Goal: Information Seeking & Learning: Compare options

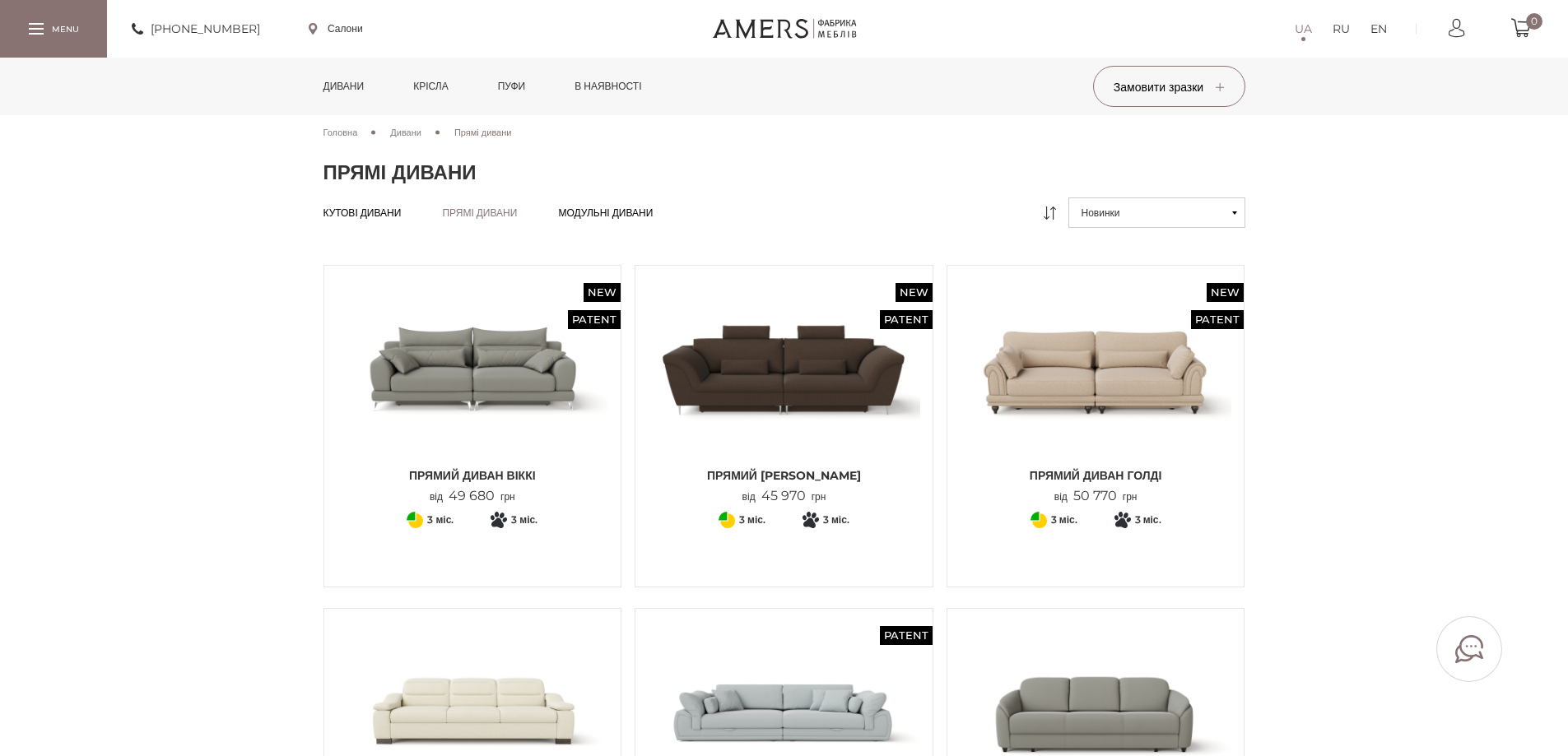
click at [358, 94] on link "Дивани" at bounding box center [343, 86] width 66 height 58
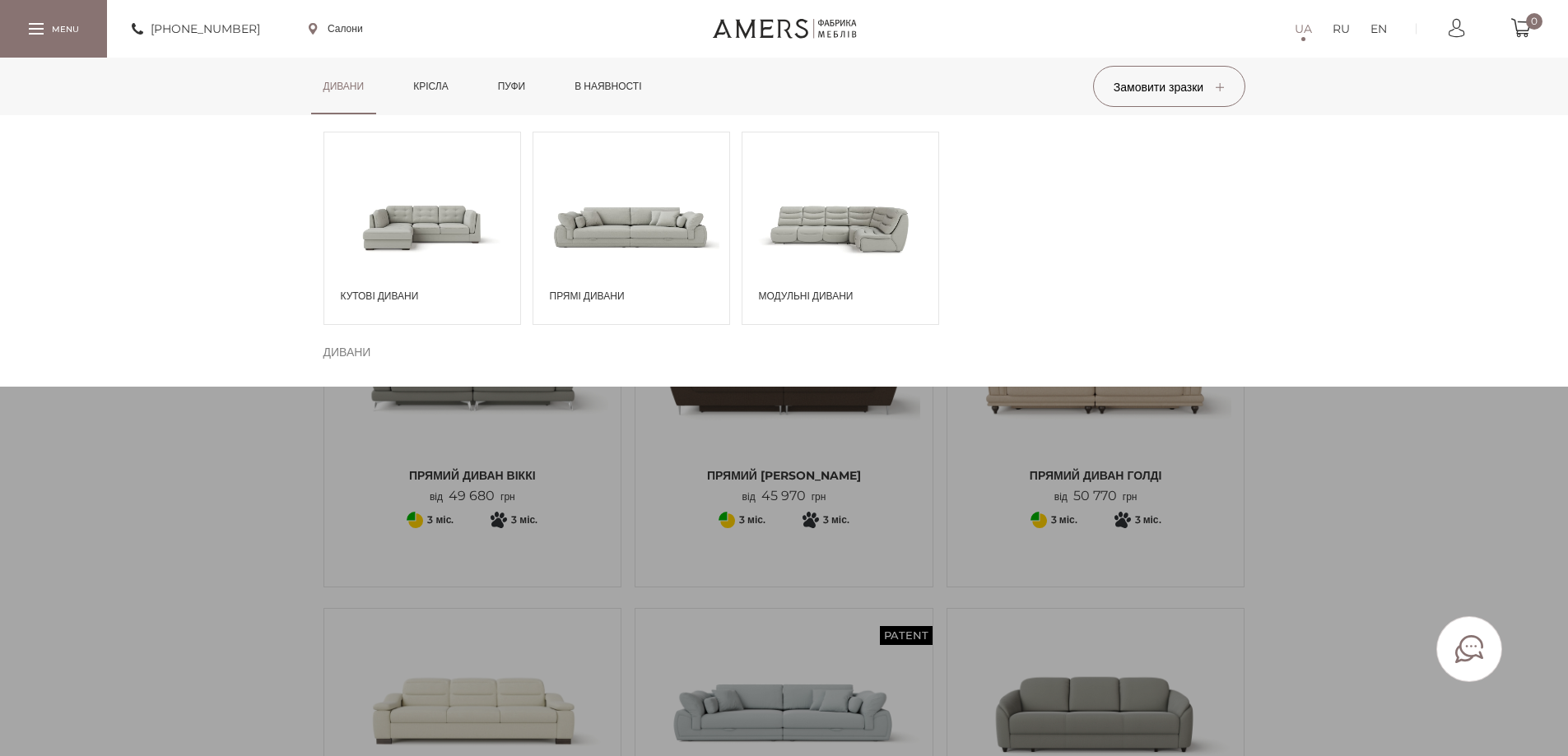
click at [630, 241] on span at bounding box center [631, 226] width 196 height 114
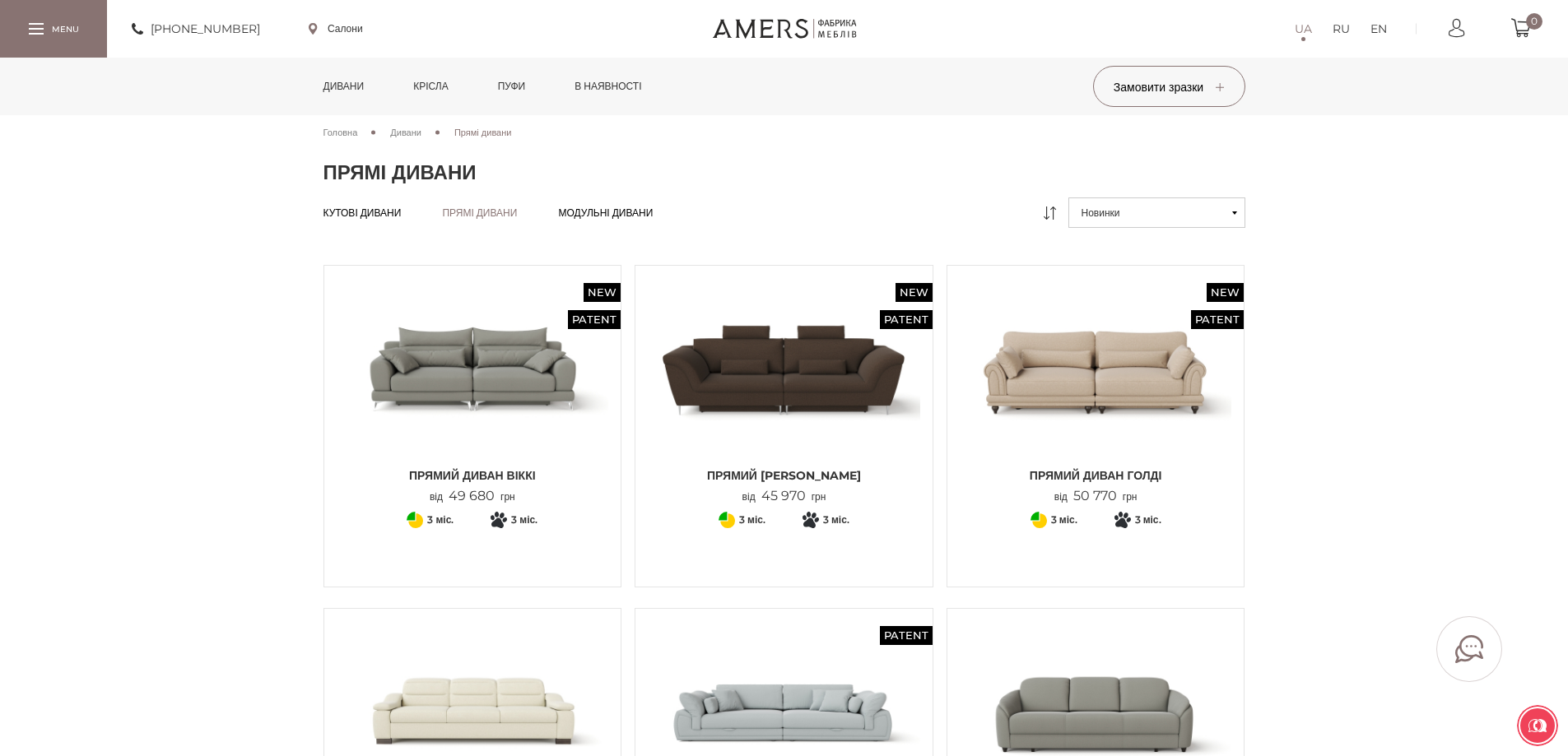
click at [345, 76] on link "Дивани" at bounding box center [343, 86] width 66 height 58
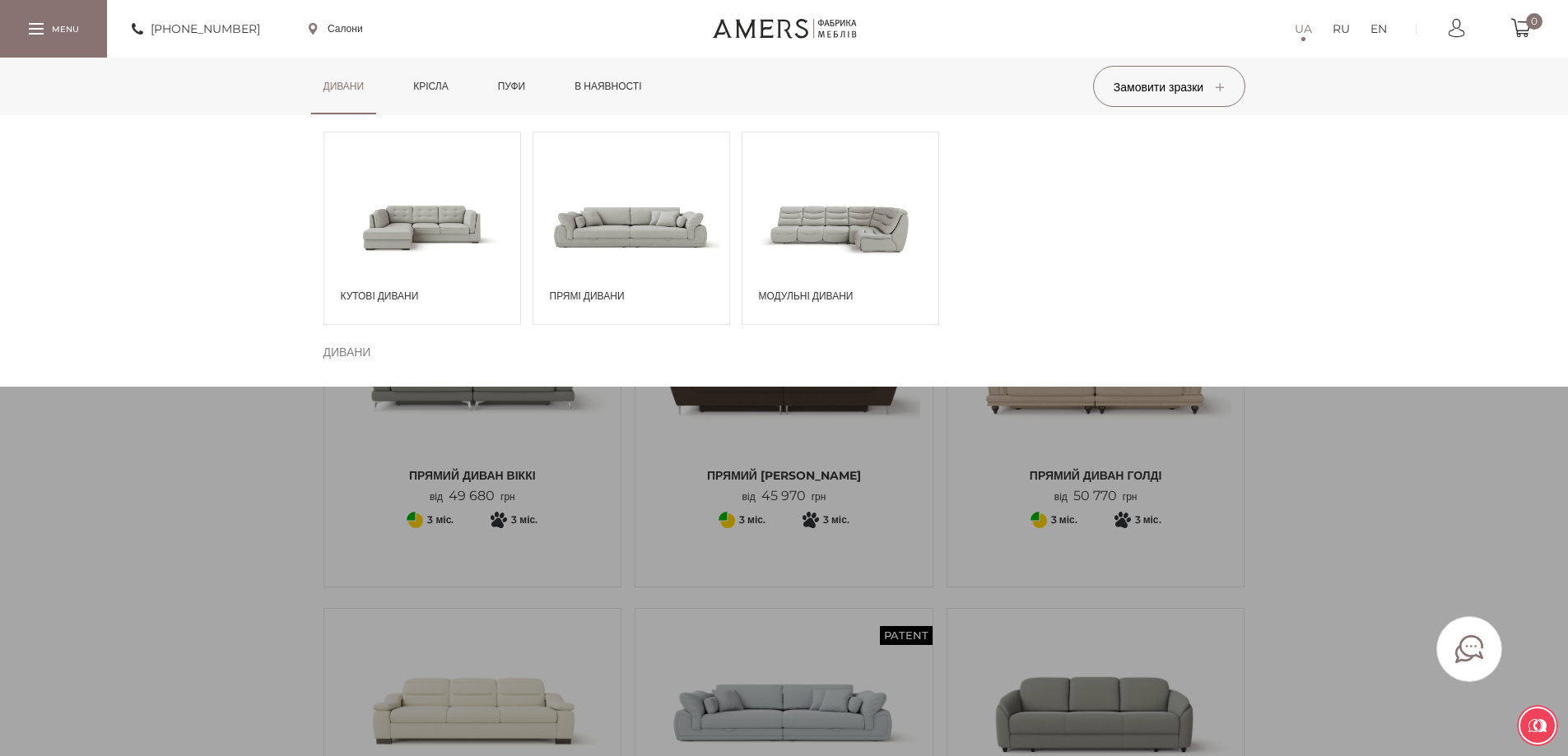
click at [417, 243] on span at bounding box center [422, 226] width 196 height 114
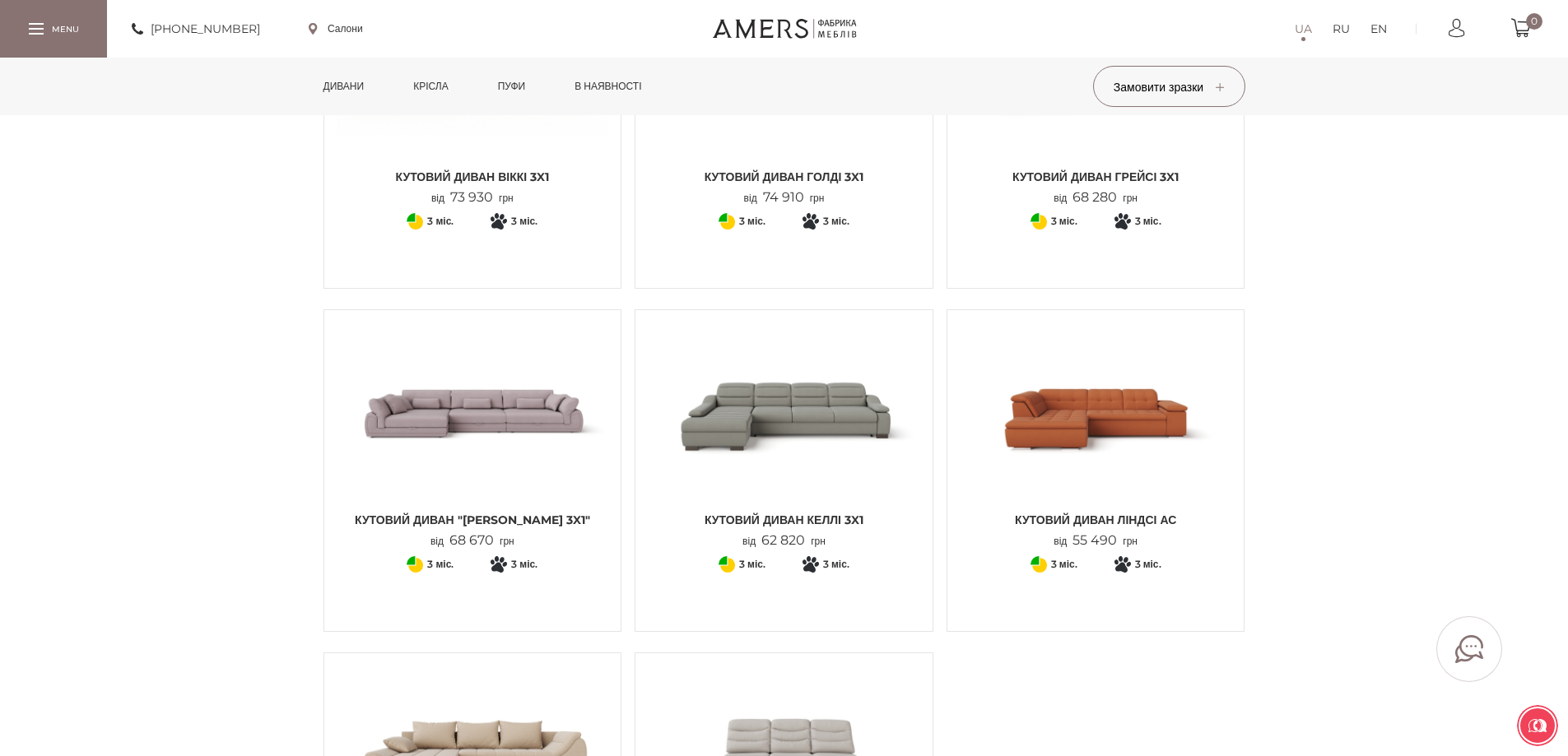
scroll to position [1810, 0]
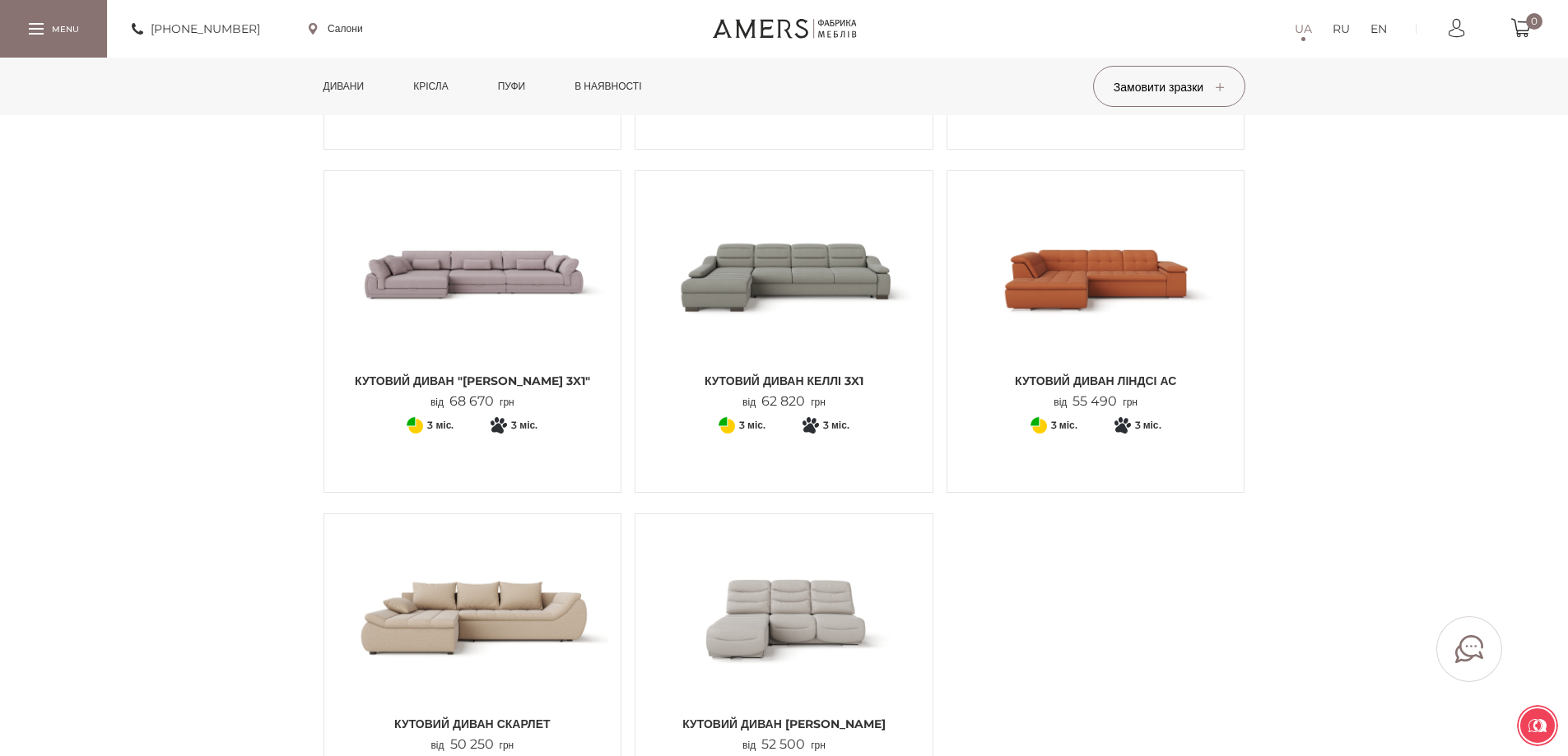
click at [494, 610] on img at bounding box center [472, 616] width 272 height 181
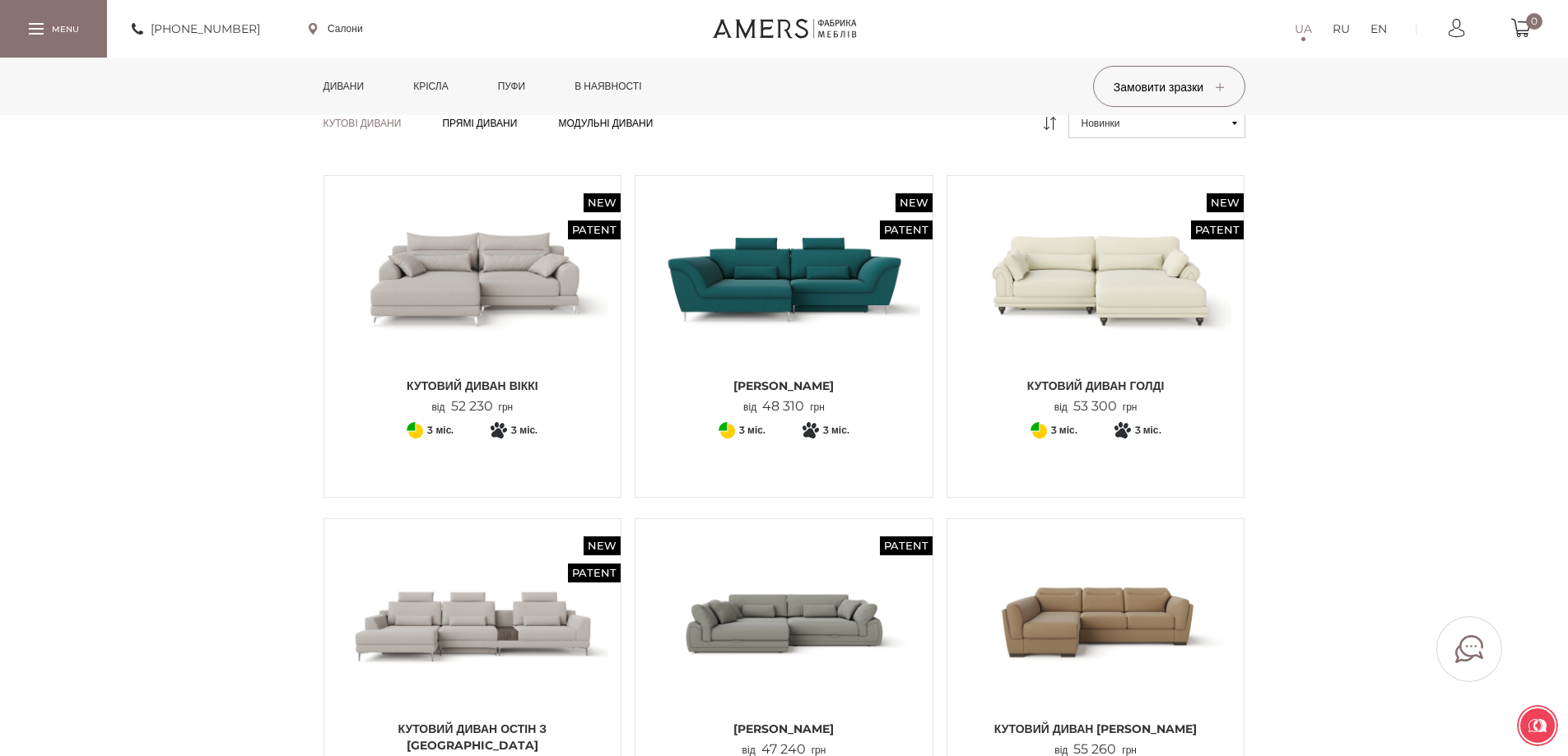
scroll to position [0, 0]
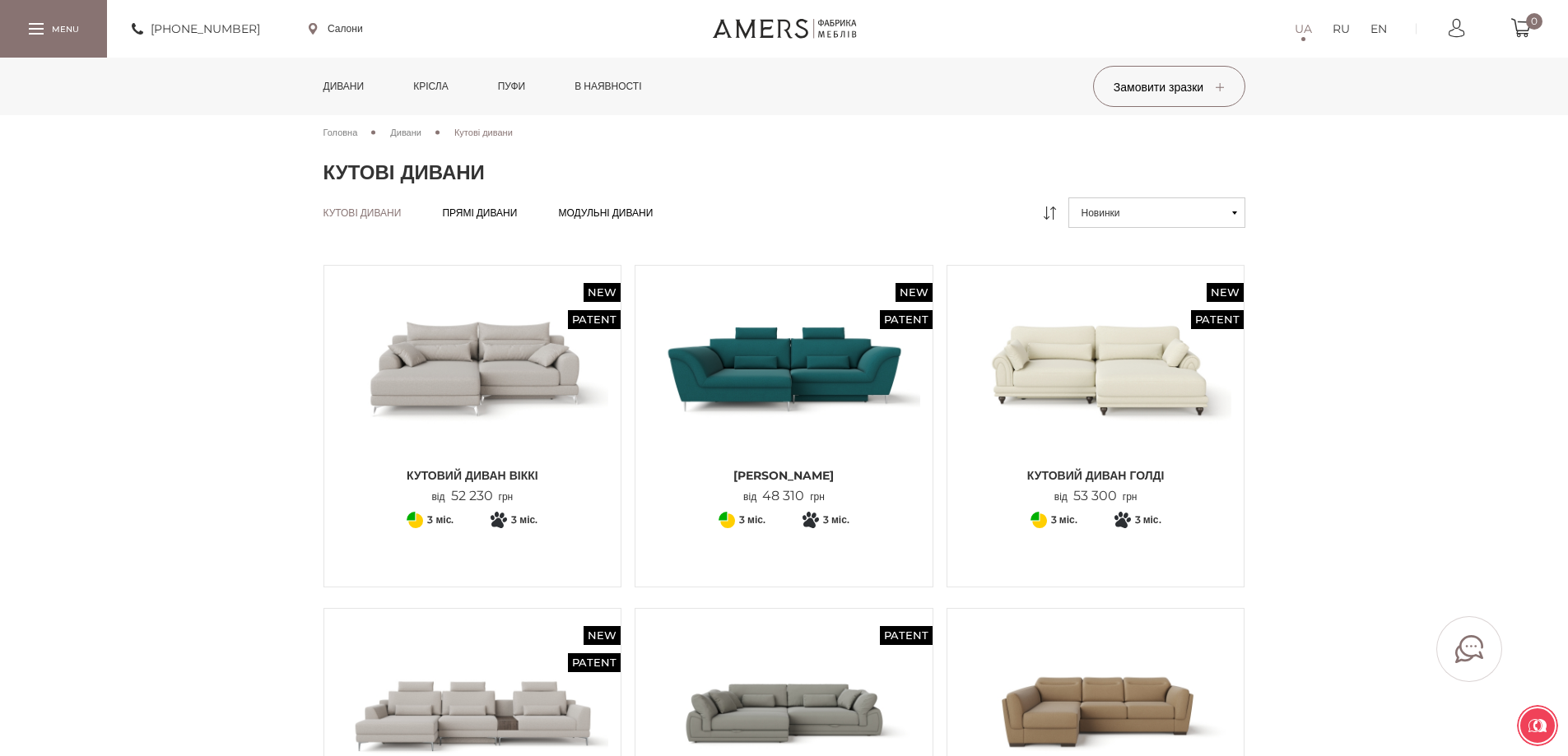
click at [356, 83] on link "Дивани" at bounding box center [343, 86] width 66 height 58
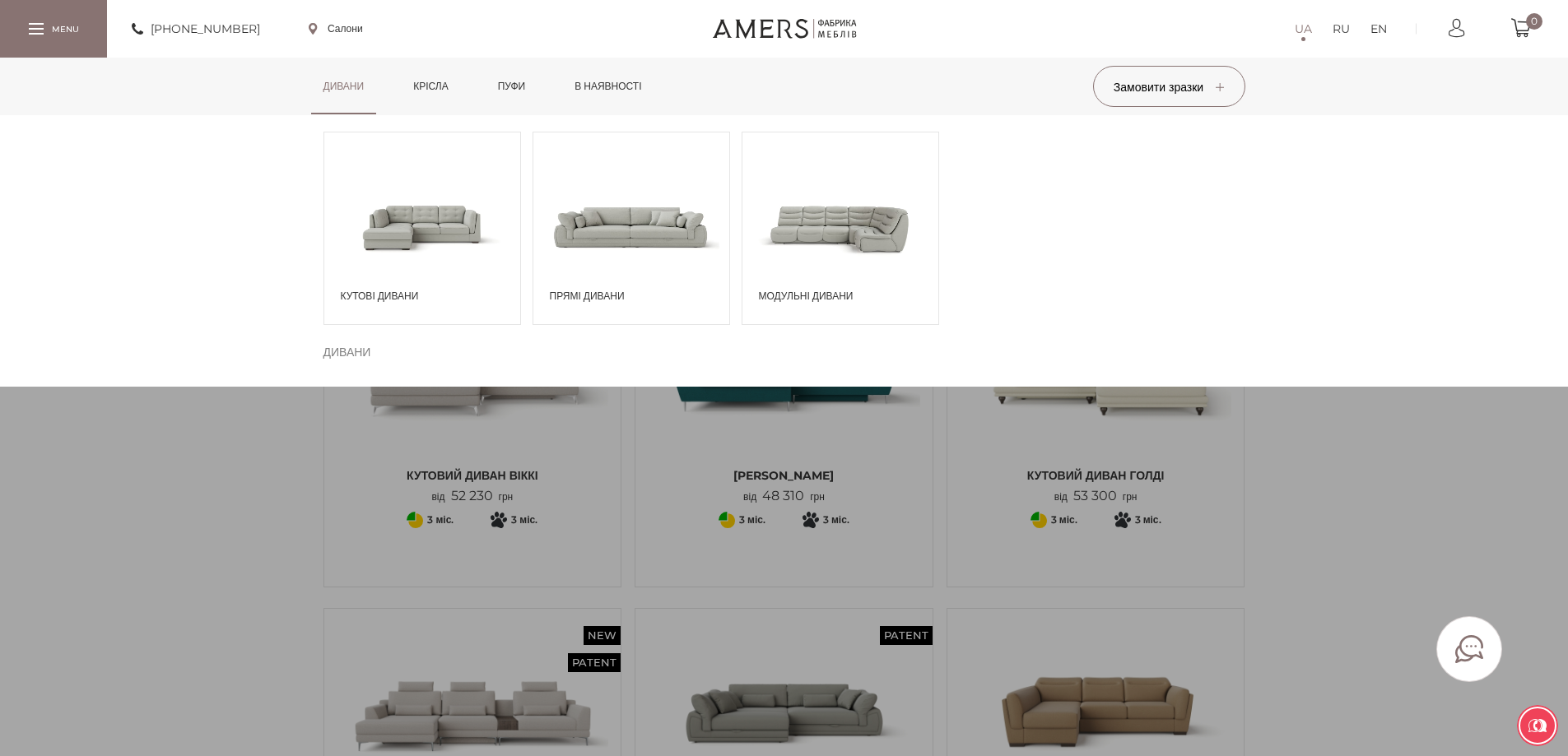
click at [1533, 115] on div "Дивани Кутові дивани Дивани" at bounding box center [784, 86] width 1568 height 58
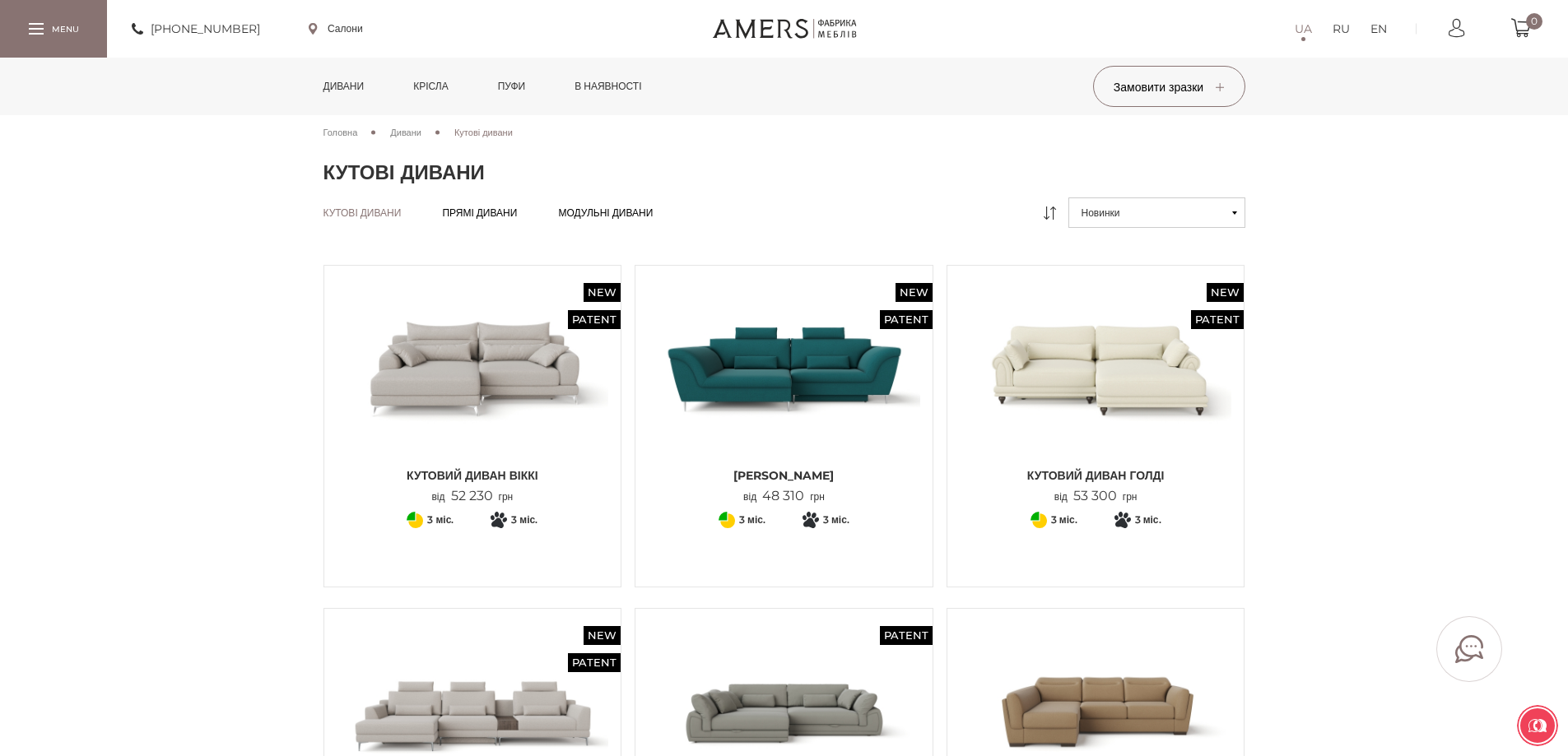
click at [829, 404] on img at bounding box center [784, 368] width 272 height 181
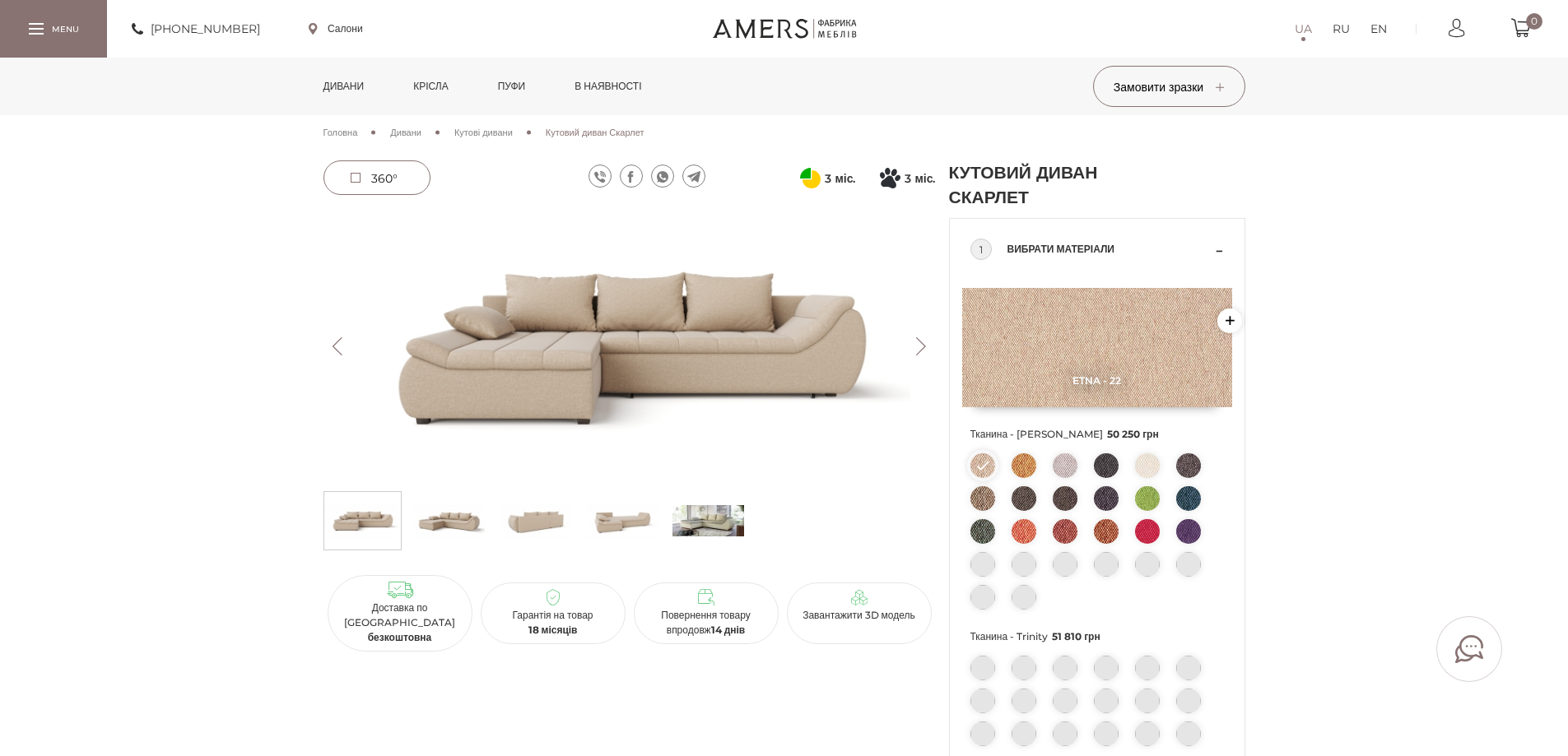
click at [739, 427] on img at bounding box center [630, 346] width 612 height 273
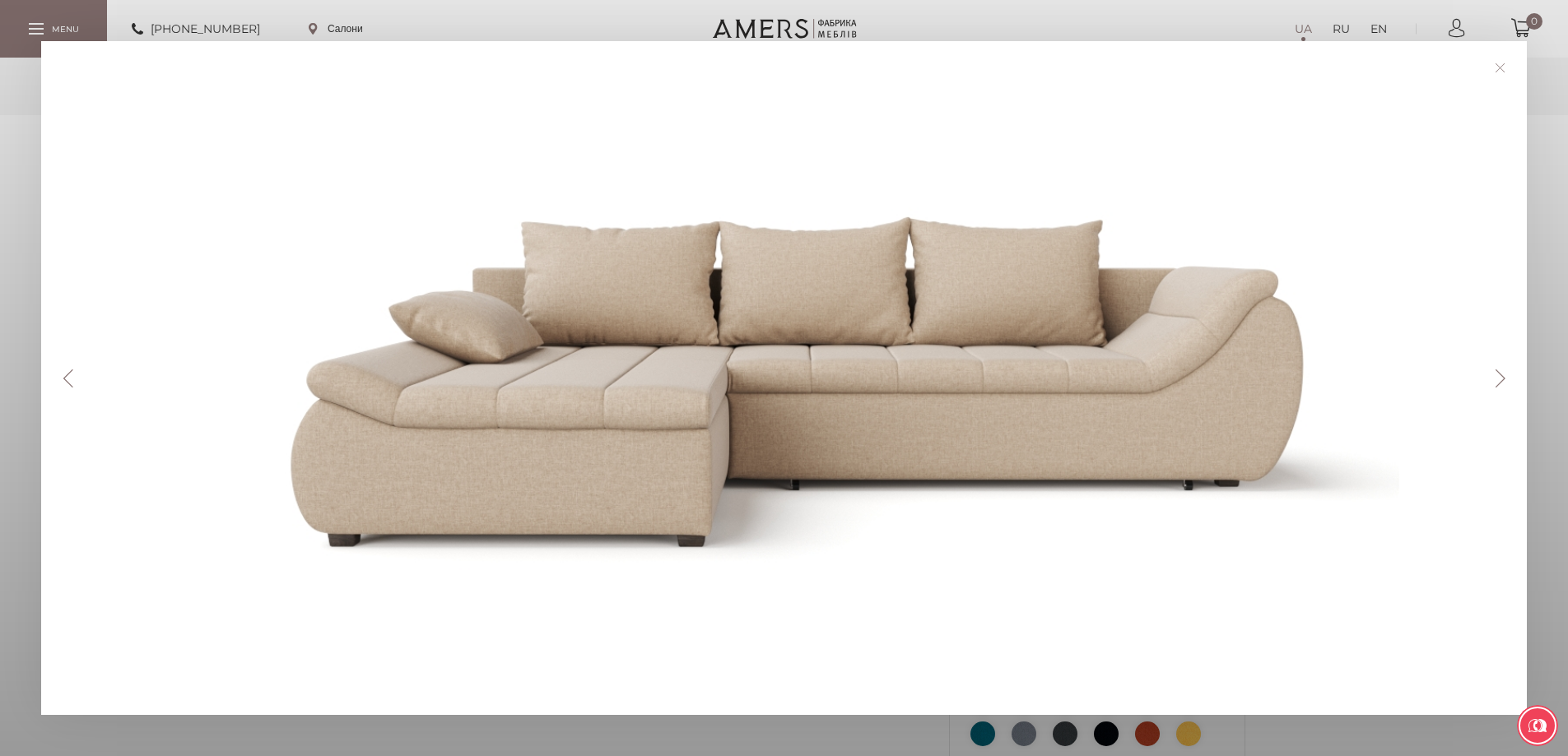
click at [1511, 378] on button "Next" at bounding box center [1499, 378] width 28 height 19
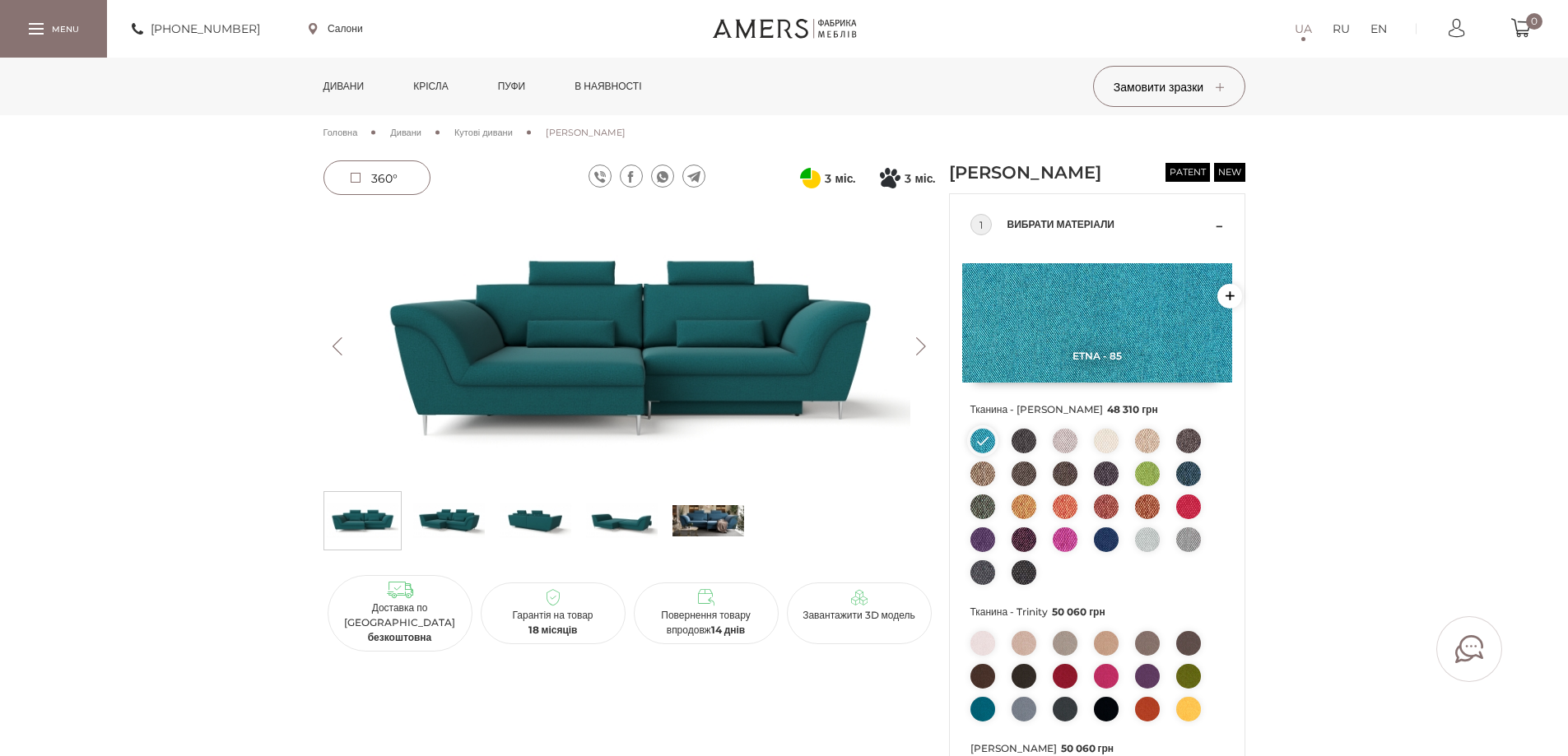
click at [594, 390] on img at bounding box center [630, 346] width 612 height 273
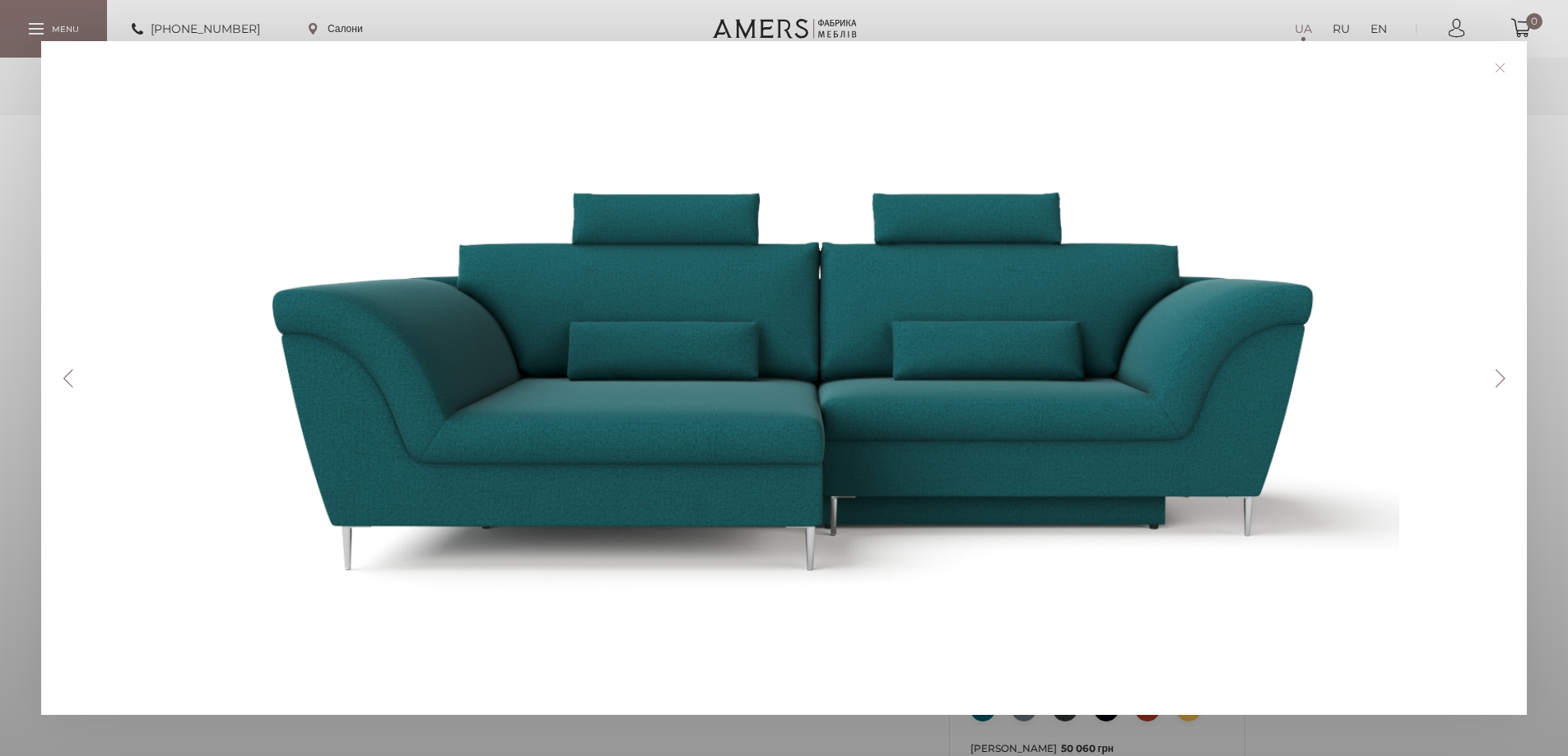
click at [1499, 386] on button "Next" at bounding box center [1499, 378] width 28 height 19
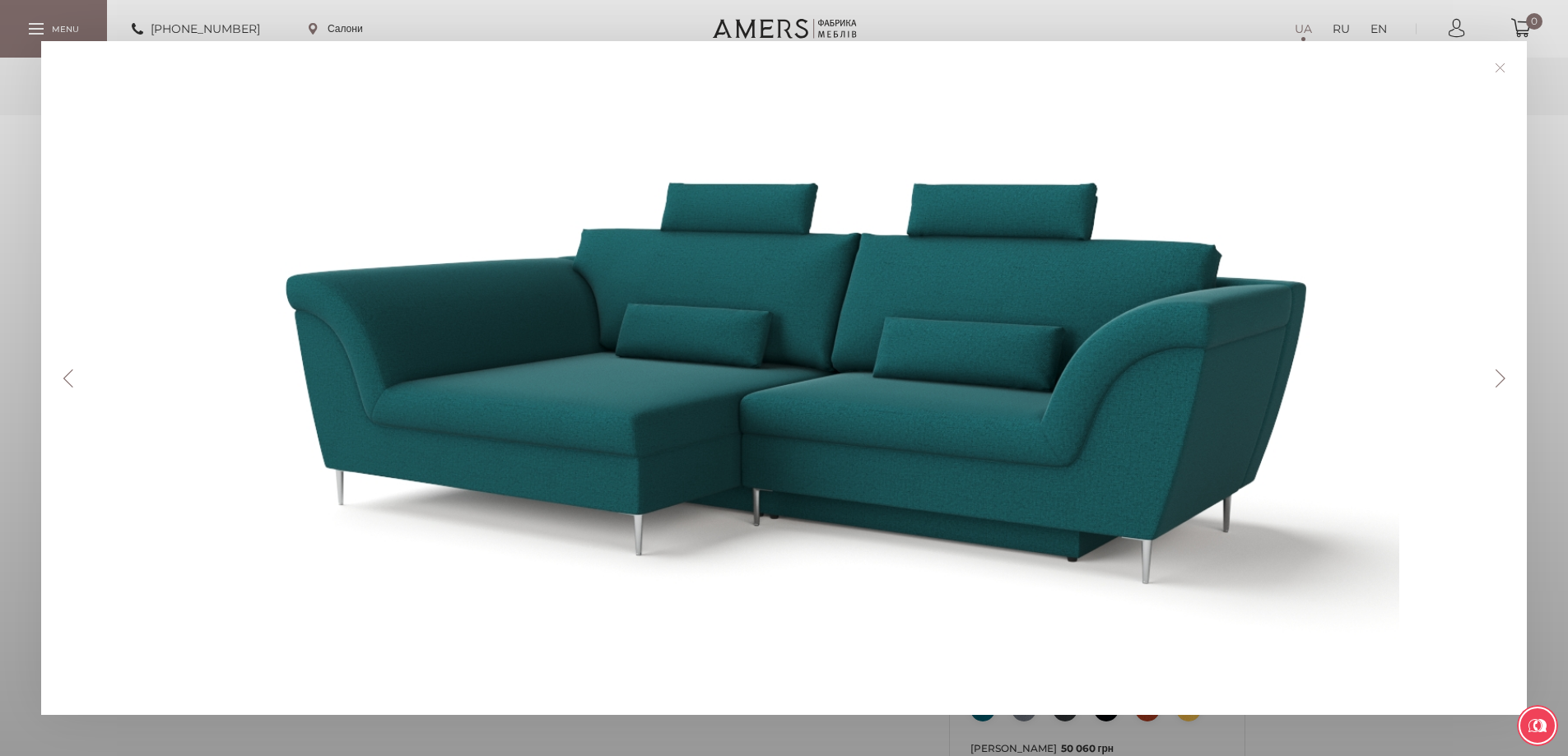
click at [1500, 386] on button "Next" at bounding box center [1499, 378] width 28 height 19
